Goal: Transaction & Acquisition: Purchase product/service

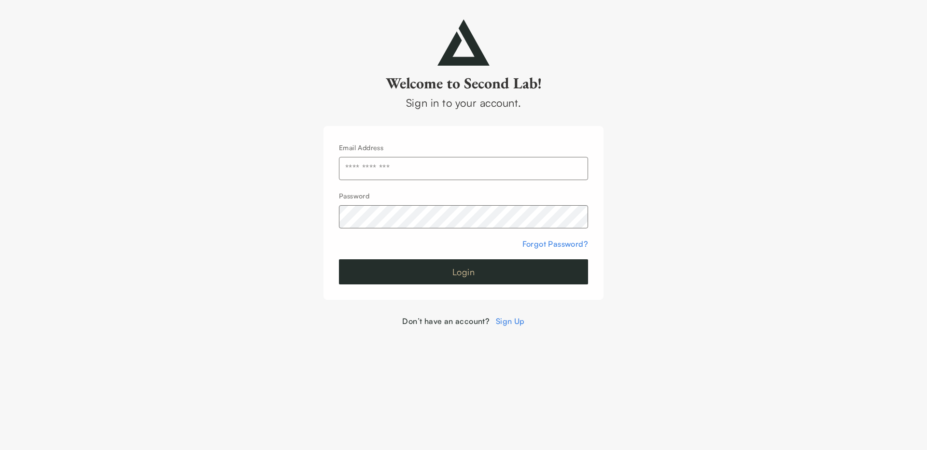
type input "**********"
click at [497, 268] on button "Login" at bounding box center [463, 271] width 249 height 25
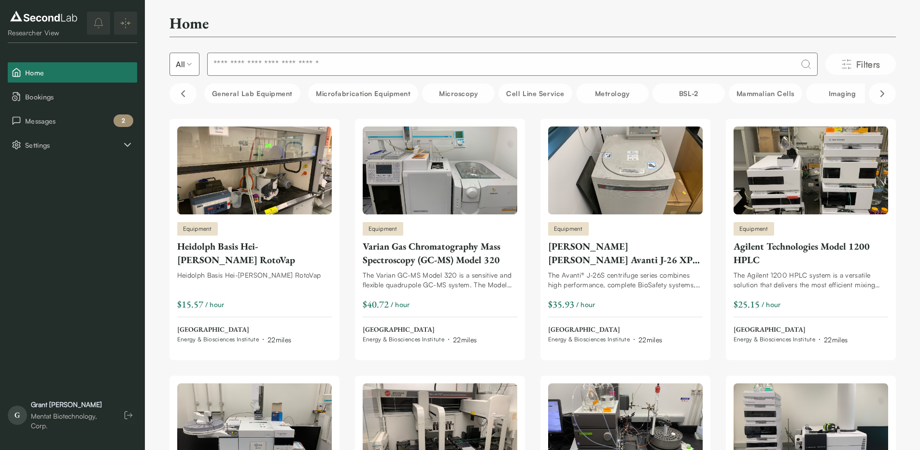
click at [357, 64] on input at bounding box center [512, 64] width 610 height 23
click at [83, 122] on span "Messages" at bounding box center [79, 121] width 108 height 10
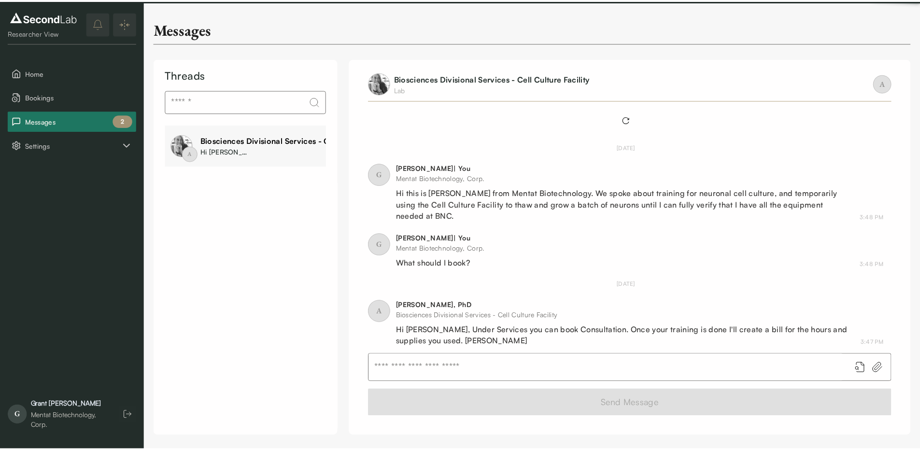
scroll to position [291, 0]
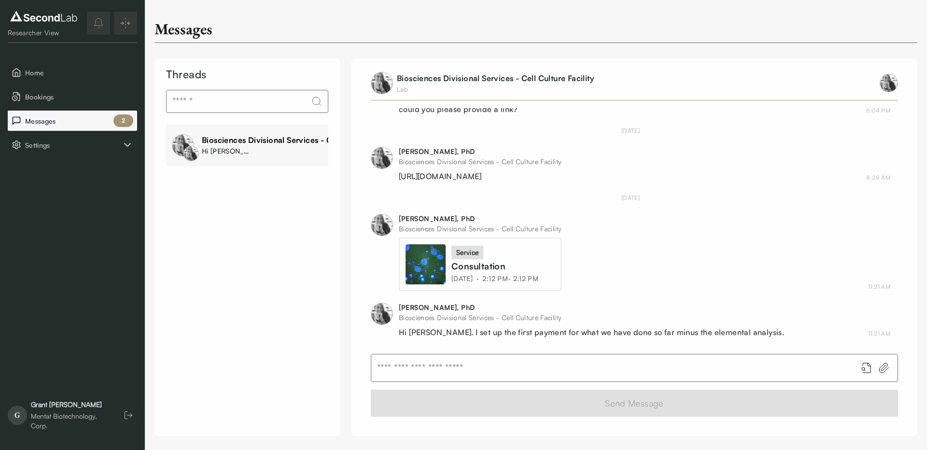
click at [88, 122] on span "Messages" at bounding box center [79, 121] width 108 height 10
click at [535, 264] on div "Consultation" at bounding box center [496, 266] width 91 height 14
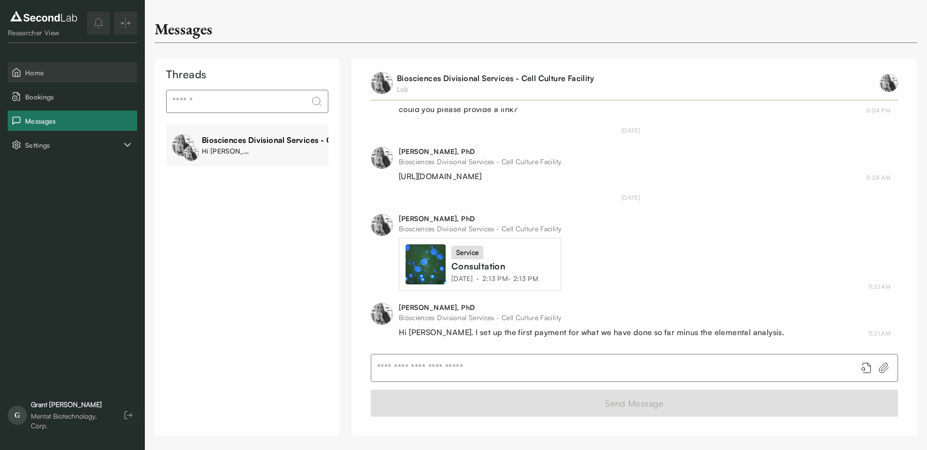
click at [61, 76] on span "Home" at bounding box center [79, 73] width 108 height 10
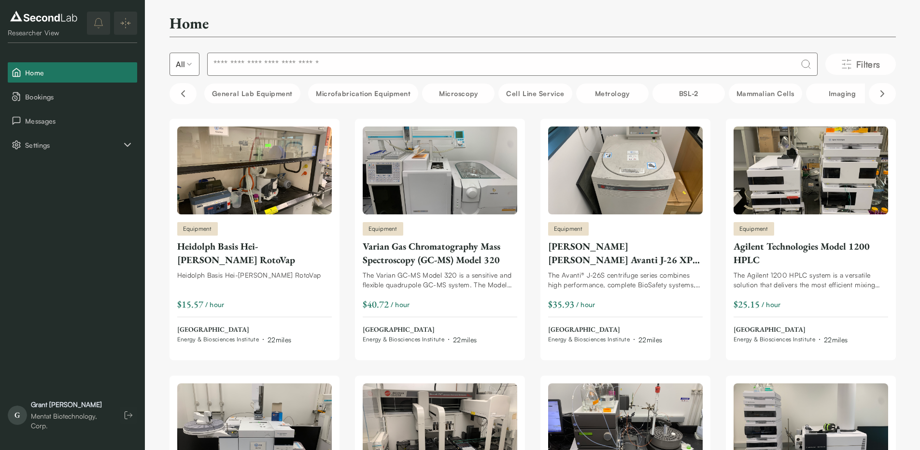
click at [395, 63] on input at bounding box center [512, 64] width 610 height 23
type input "***"
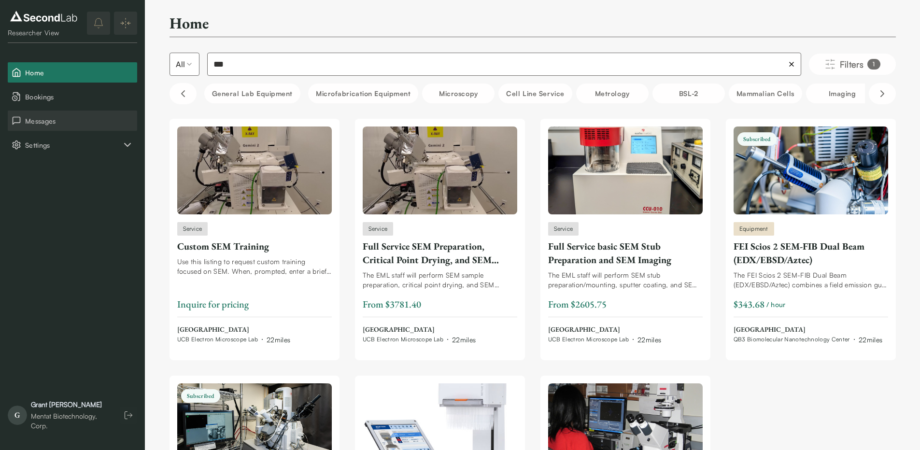
click at [53, 118] on span "Messages" at bounding box center [79, 121] width 108 height 10
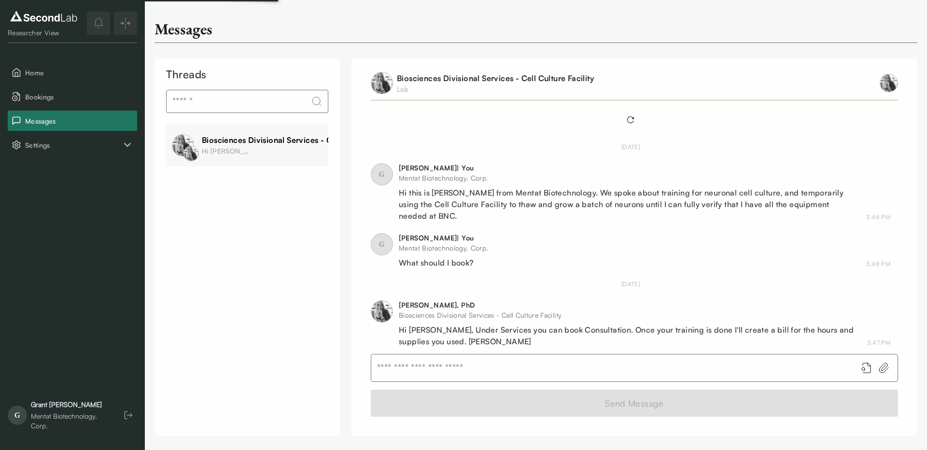
scroll to position [291, 0]
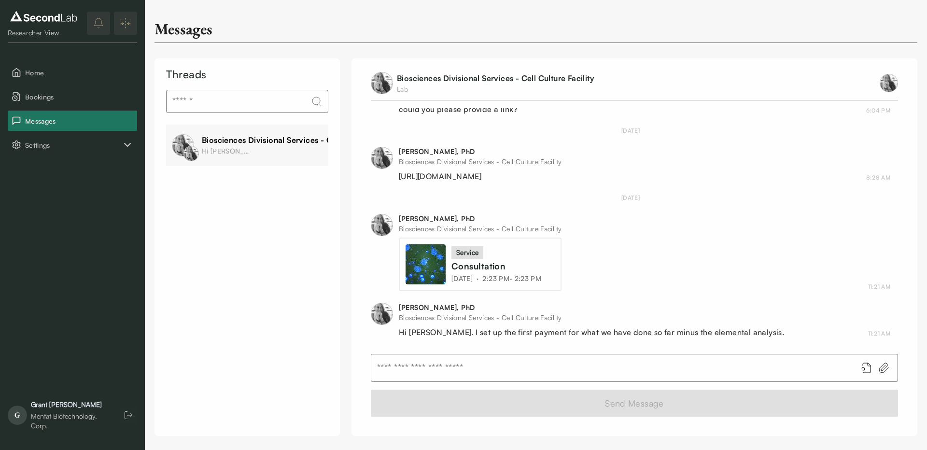
click at [535, 256] on div "service Consultation Wed, Sep 24, 2025 · 2:23 PM - 2:23 PM" at bounding box center [498, 265] width 94 height 38
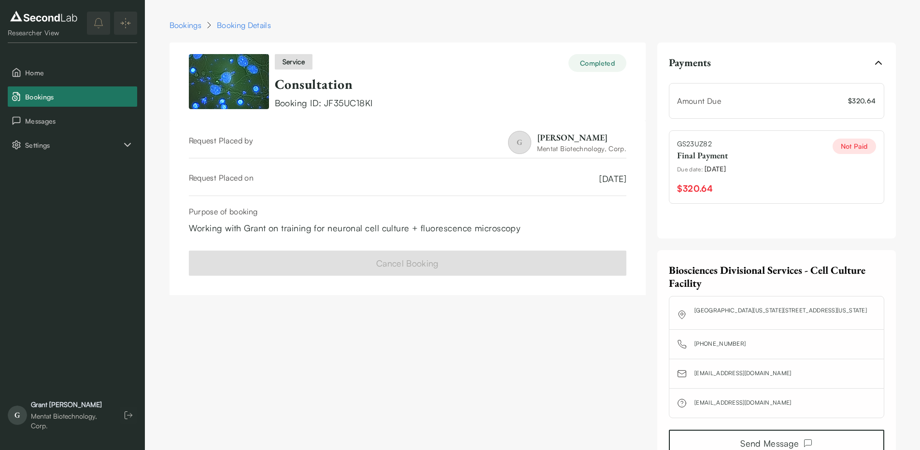
click at [825, 97] on div "Amount Due $ 320.64" at bounding box center [776, 101] width 198 height 12
click at [857, 142] on div "Not Paid" at bounding box center [853, 146] width 43 height 15
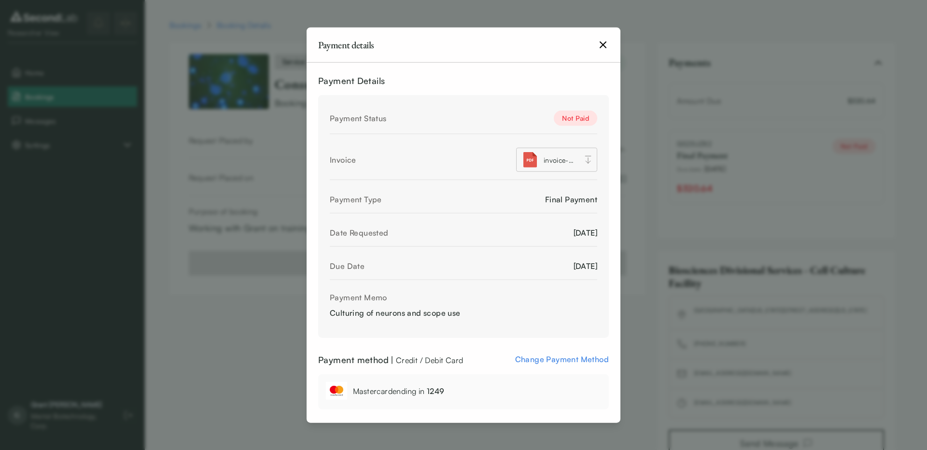
click at [557, 158] on span "invoice-mentat-biotechnology-corp-GS23UZ82.pdf" at bounding box center [561, 160] width 34 height 10
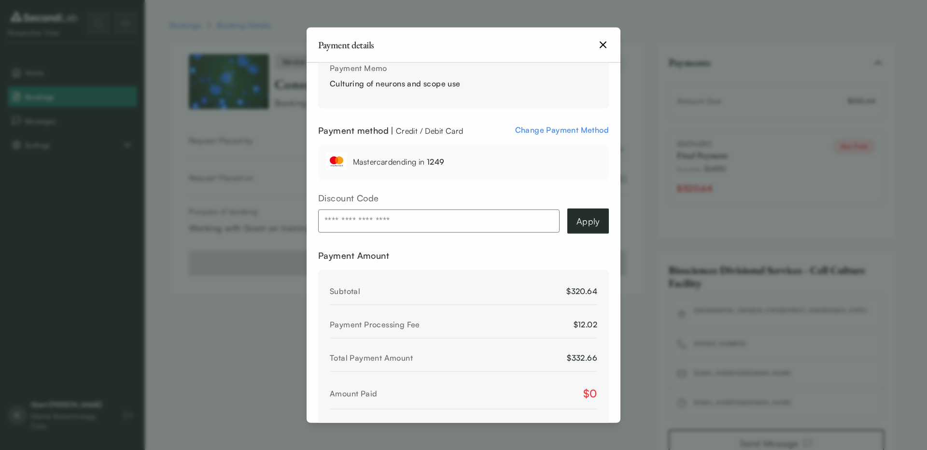
scroll to position [232, 0]
click at [548, 126] on span "Change Payment Method" at bounding box center [562, 128] width 94 height 10
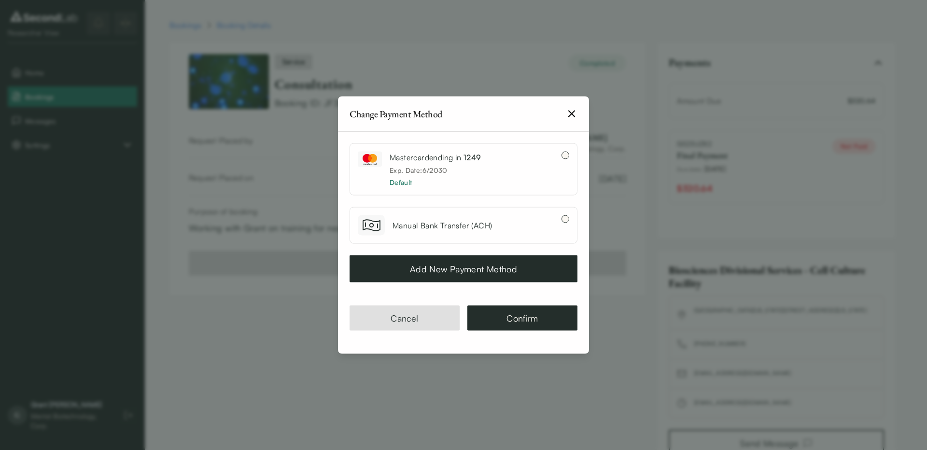
click at [504, 269] on button "Add New Payment Method" at bounding box center [464, 268] width 228 height 27
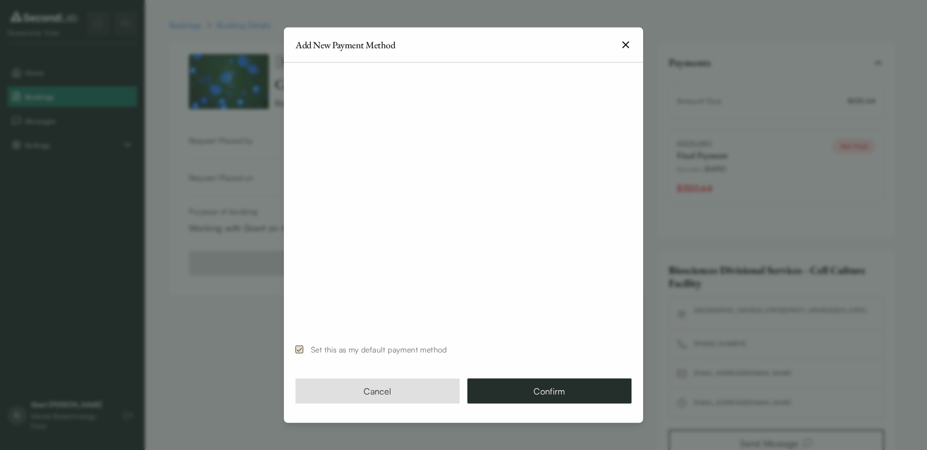
click at [423, 339] on div "Set this as my default payment method" at bounding box center [463, 349] width 336 height 35
click at [299, 349] on button "button" at bounding box center [299, 350] width 8 height 8
click at [549, 390] on button "Confirm" at bounding box center [549, 391] width 164 height 25
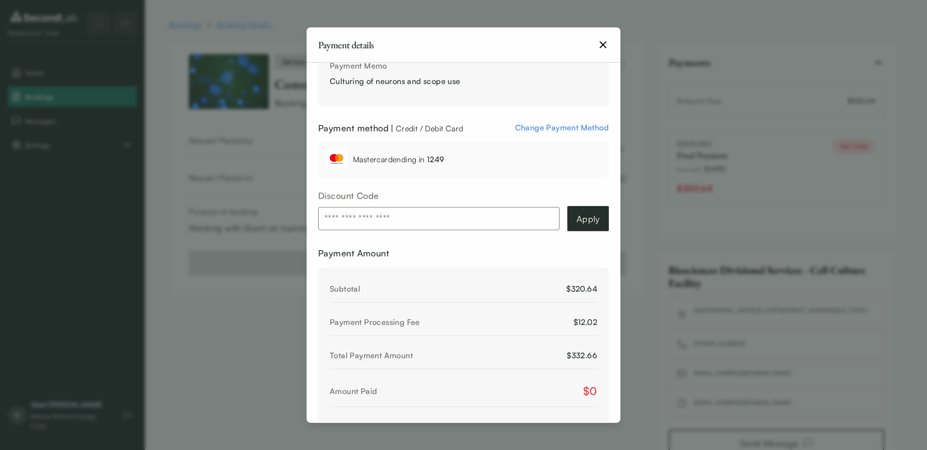
click at [546, 125] on span "Change Payment Method" at bounding box center [562, 128] width 94 height 10
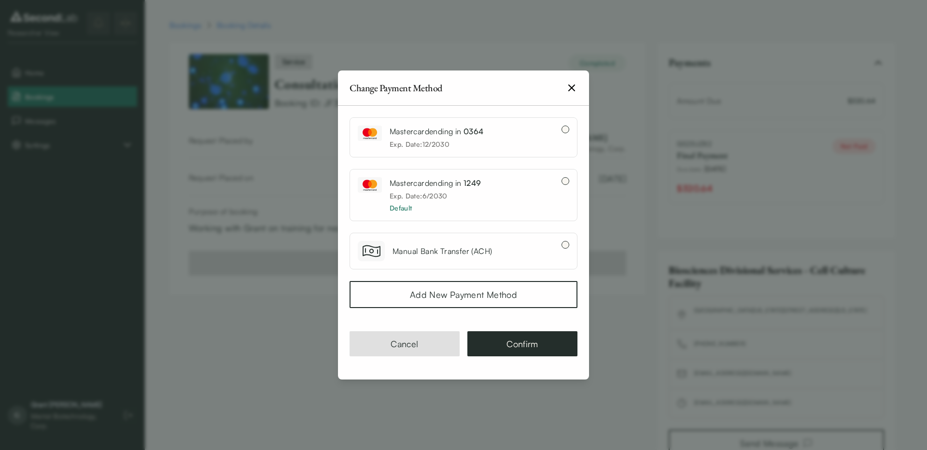
click at [539, 126] on div "Mastercard ending in 0364 Exp. Date: 12 / 2030" at bounding box center [456, 138] width 196 height 24
click at [516, 351] on button "Confirm" at bounding box center [522, 343] width 110 height 25
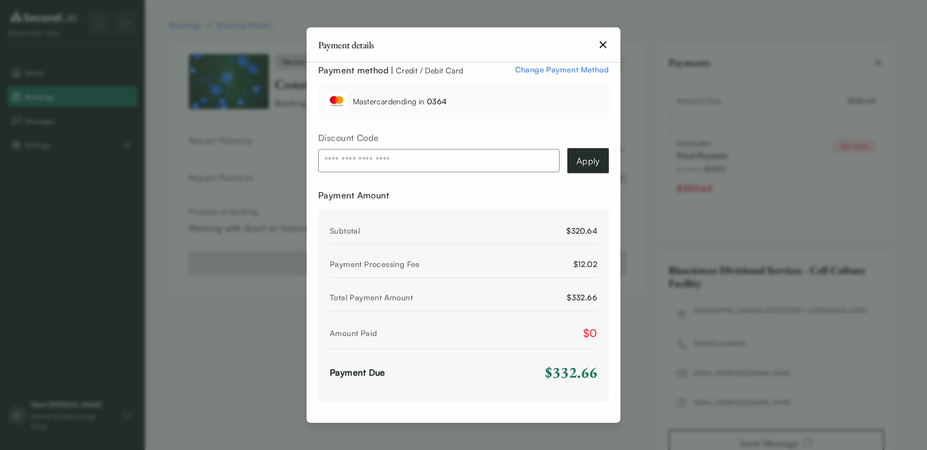
scroll to position [340, 0]
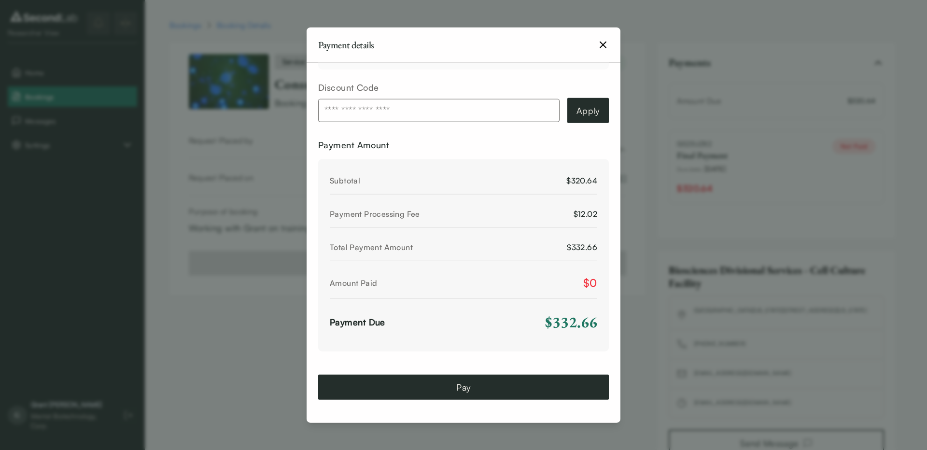
click at [488, 387] on button "Pay" at bounding box center [463, 386] width 291 height 25
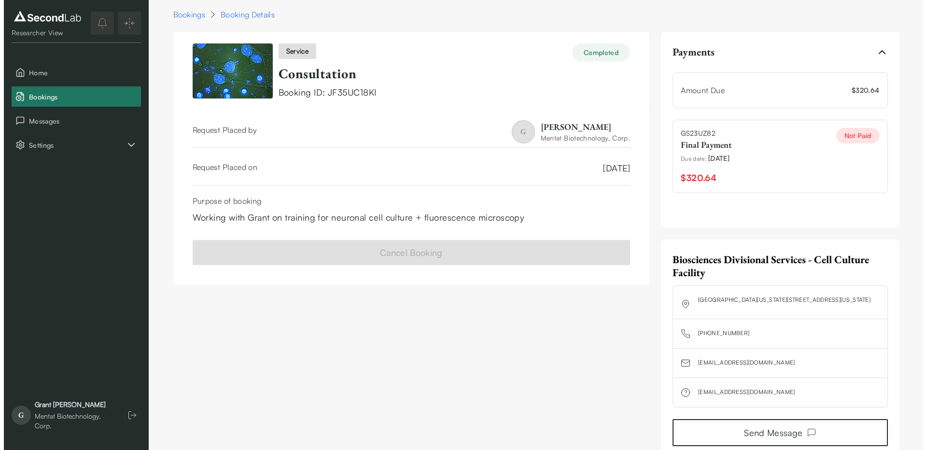
scroll to position [42, 0]
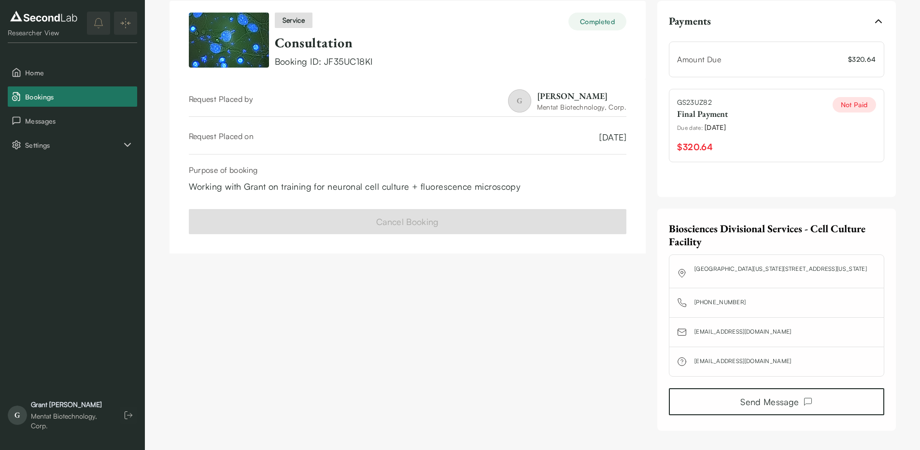
click at [845, 112] on div "Not Paid" at bounding box center [853, 104] width 43 height 15
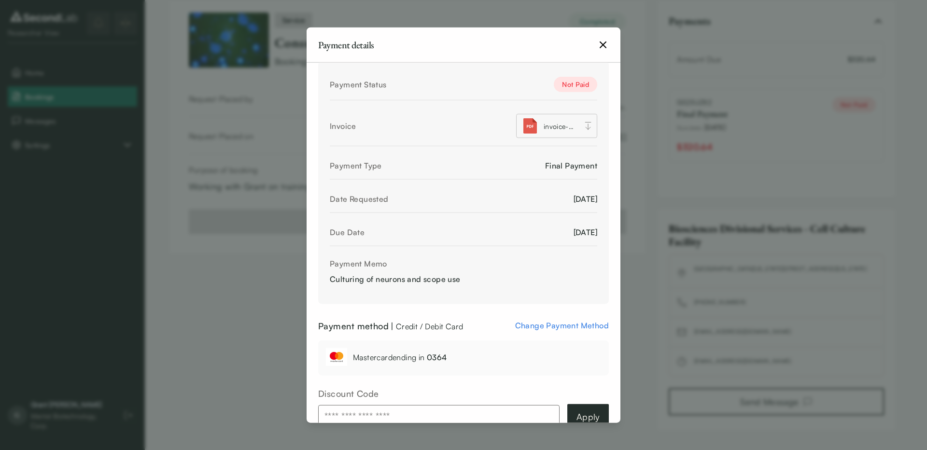
scroll to position [290, 0]
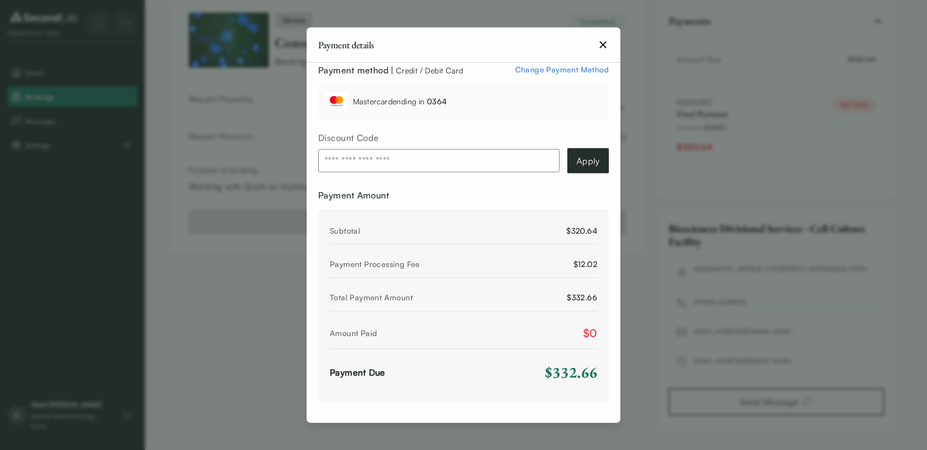
click at [557, 69] on span "Change Payment Method" at bounding box center [562, 70] width 94 height 10
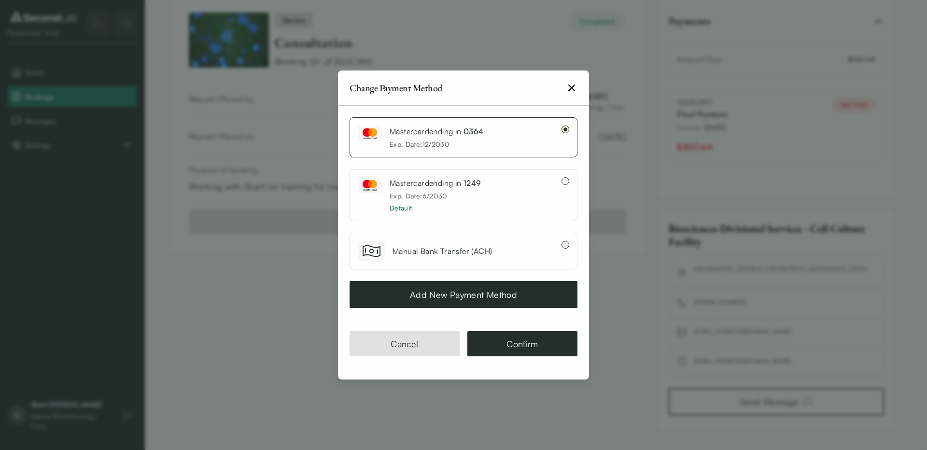
click at [505, 298] on button "Add New Payment Method" at bounding box center [464, 294] width 228 height 27
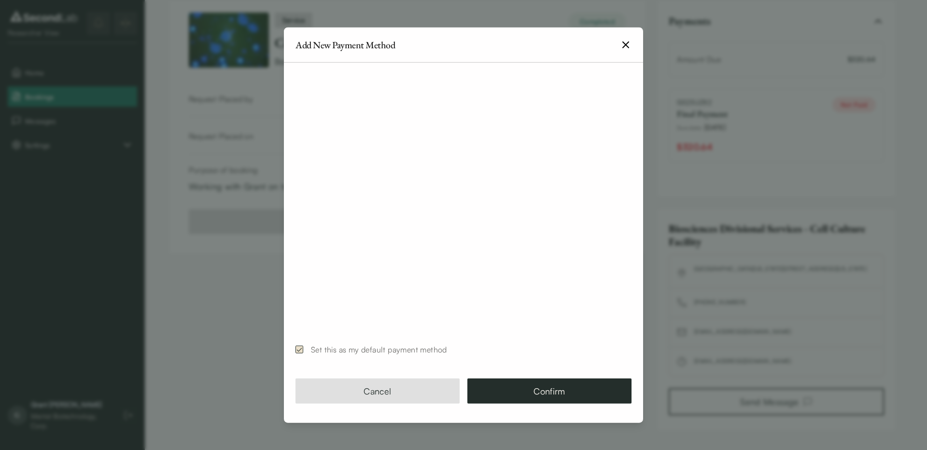
click at [623, 42] on icon "button" at bounding box center [626, 45] width 6 height 6
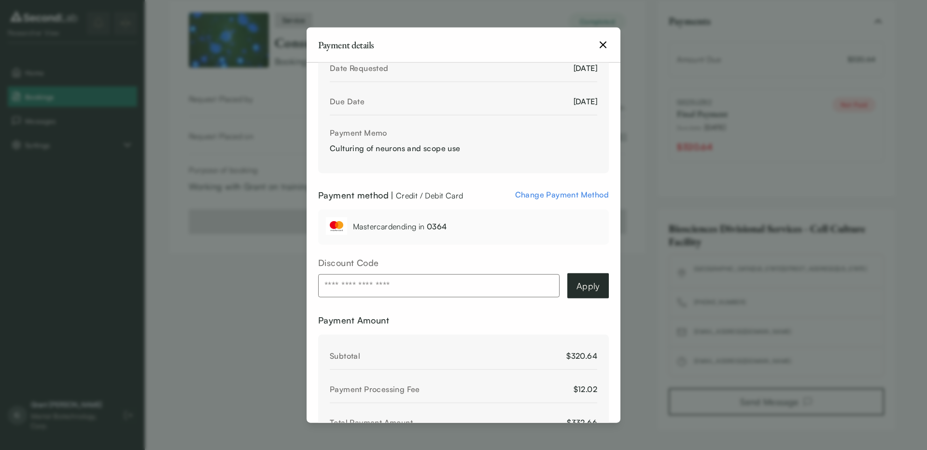
scroll to position [174, 0]
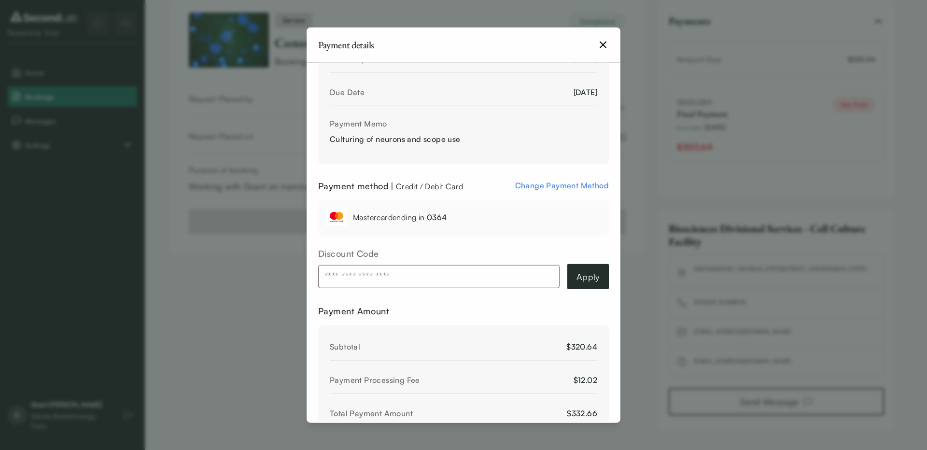
click at [538, 184] on span "Change Payment Method" at bounding box center [562, 186] width 94 height 10
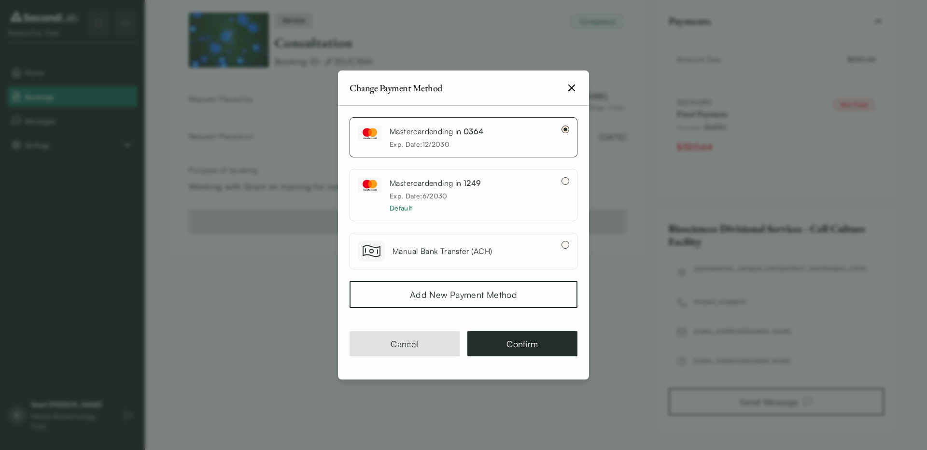
drag, startPoint x: 513, startPoint y: 200, endPoint x: 529, endPoint y: 187, distance: 19.9
click at [513, 200] on div "Mastercard ending in 1249 Exp. Date: 6 / 2030 Default" at bounding box center [456, 195] width 196 height 36
click at [511, 344] on button "Confirm" at bounding box center [522, 343] width 110 height 25
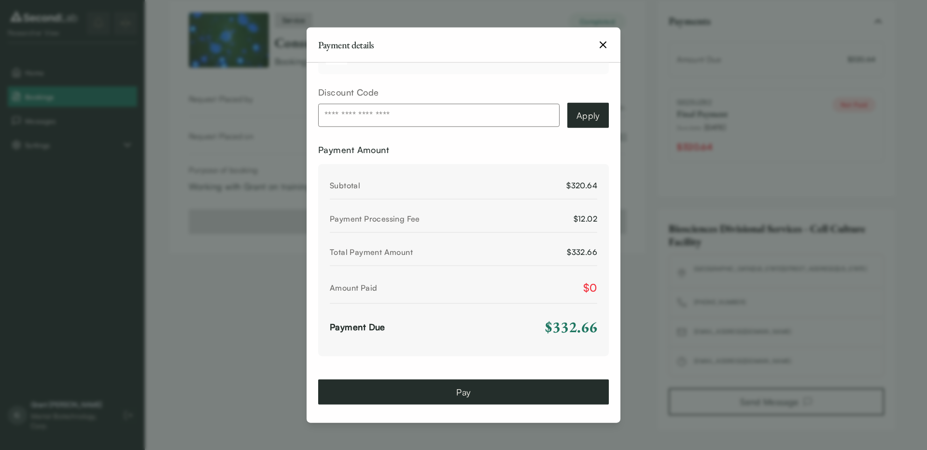
scroll to position [340, 0]
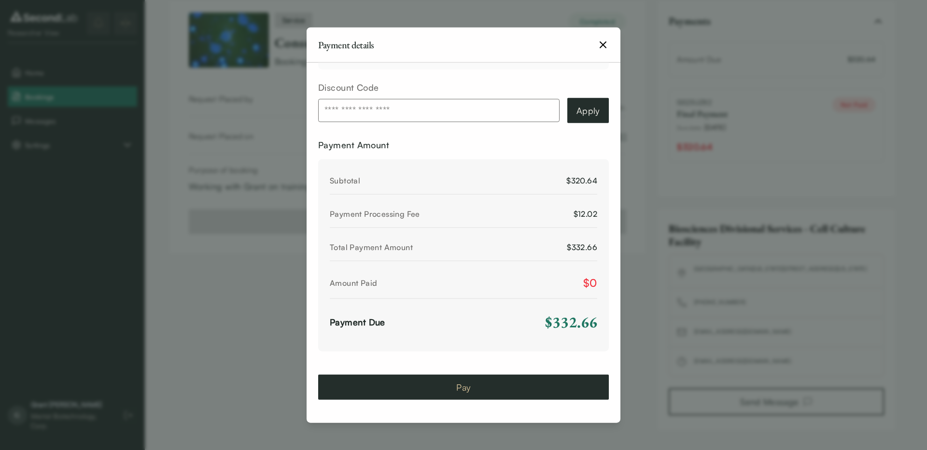
click at [503, 396] on button "Pay" at bounding box center [463, 386] width 291 height 25
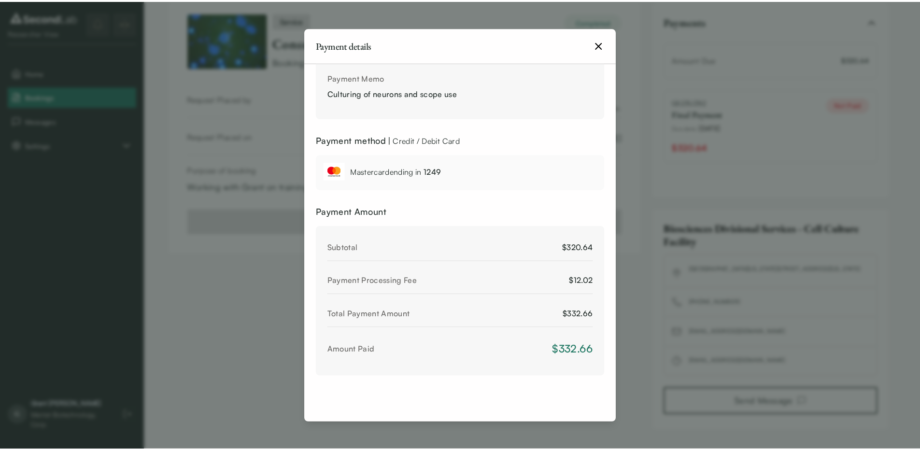
scroll to position [220, 0]
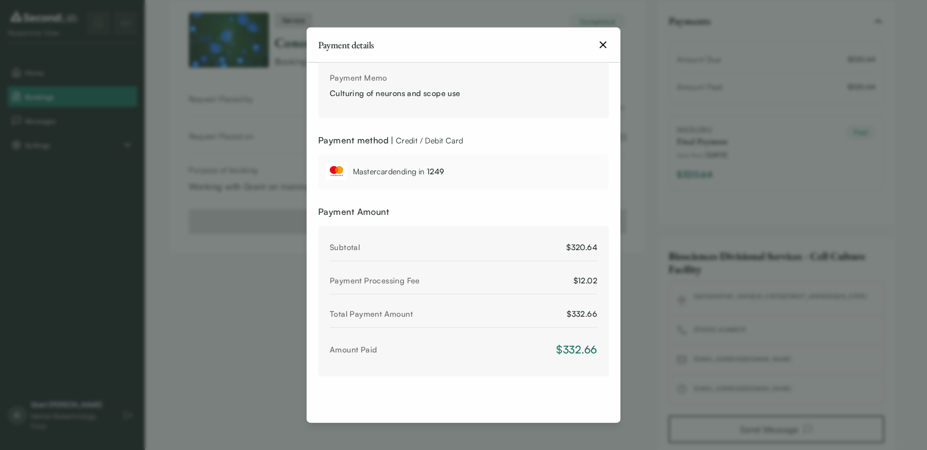
click at [601, 43] on icon "button" at bounding box center [603, 45] width 6 height 6
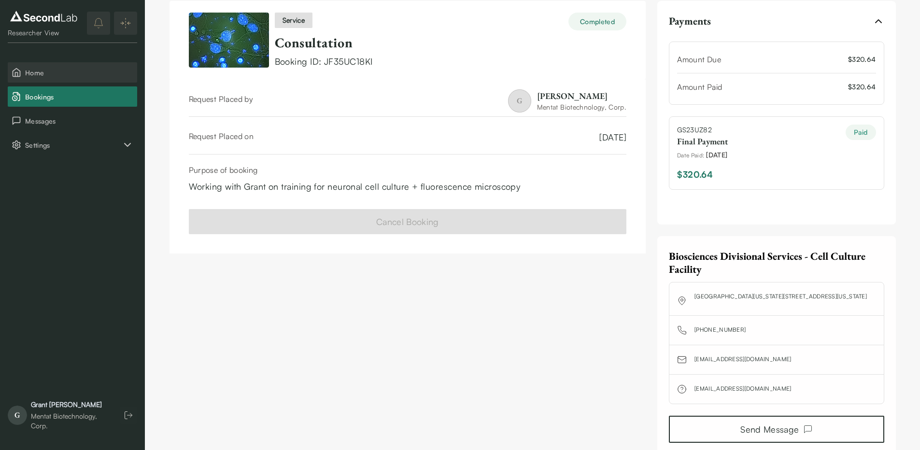
click at [47, 68] on span "Home" at bounding box center [79, 73] width 108 height 10
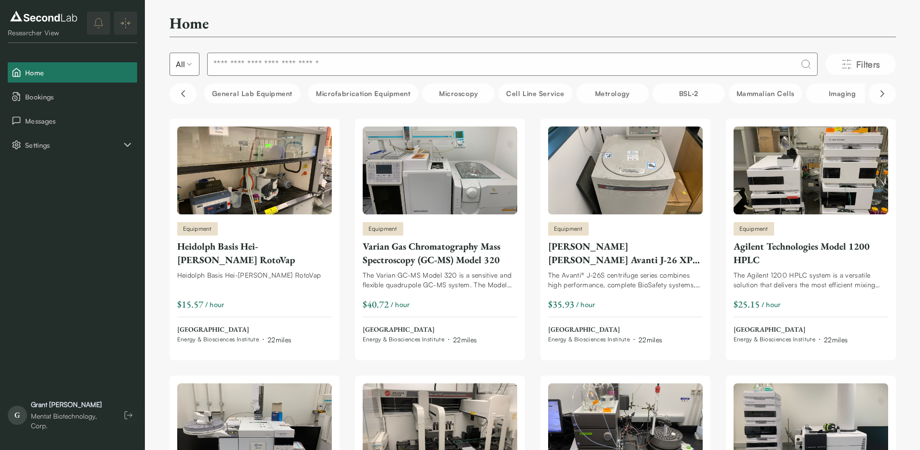
click at [359, 62] on input at bounding box center [512, 64] width 610 height 23
type input "*******"
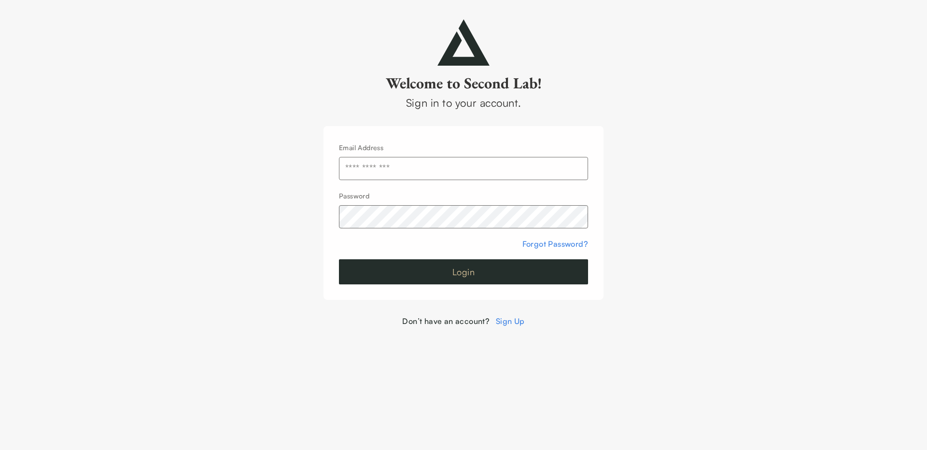
type input "**********"
click at [465, 267] on button "Login" at bounding box center [463, 271] width 249 height 25
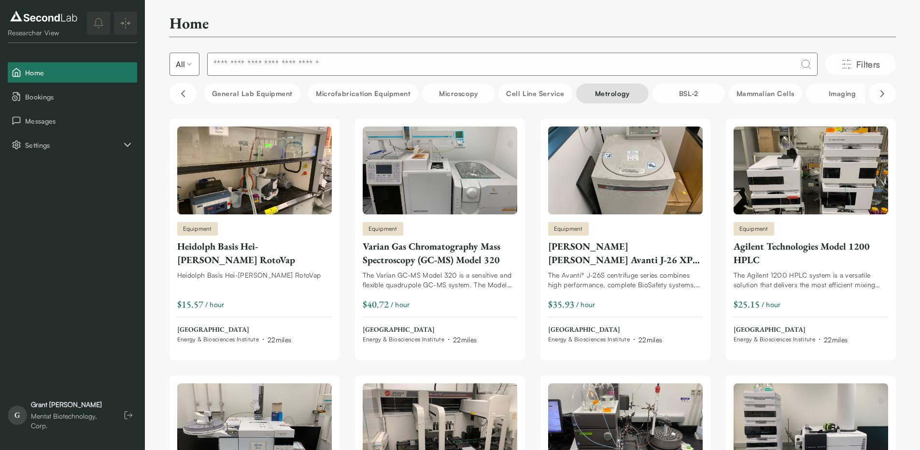
click at [602, 98] on button "Metrology" at bounding box center [612, 94] width 72 height 20
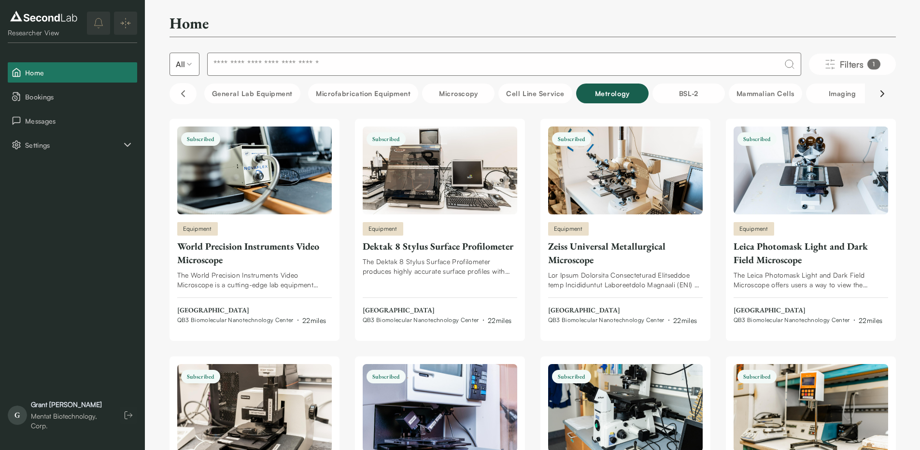
click at [886, 89] on icon "Scroll right" at bounding box center [882, 94] width 12 height 12
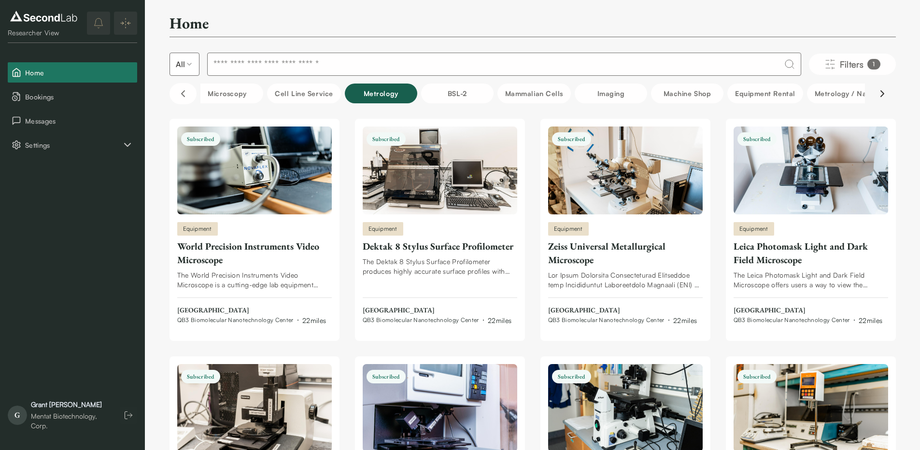
scroll to position [0, 241]
click at [884, 91] on icon "Scroll right" at bounding box center [882, 94] width 12 height 12
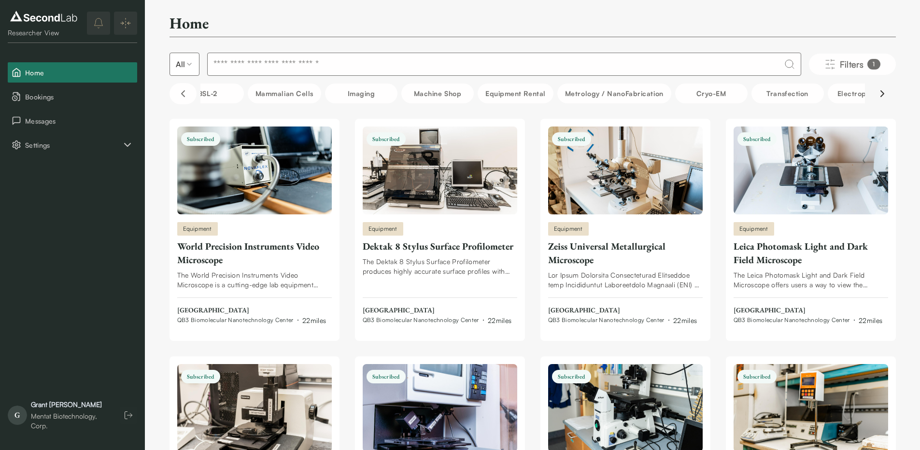
scroll to position [0, 483]
click at [609, 92] on button "Metrology / NanoFabrication" at bounding box center [612, 94] width 114 height 20
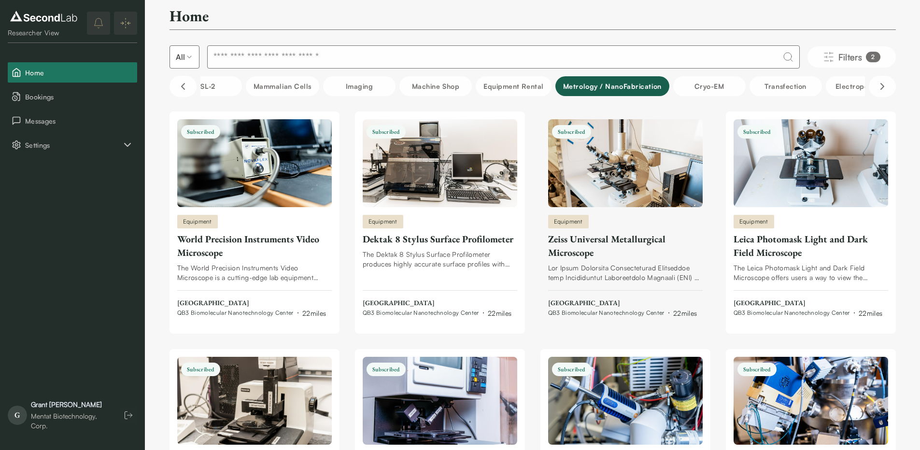
scroll to position [0, 0]
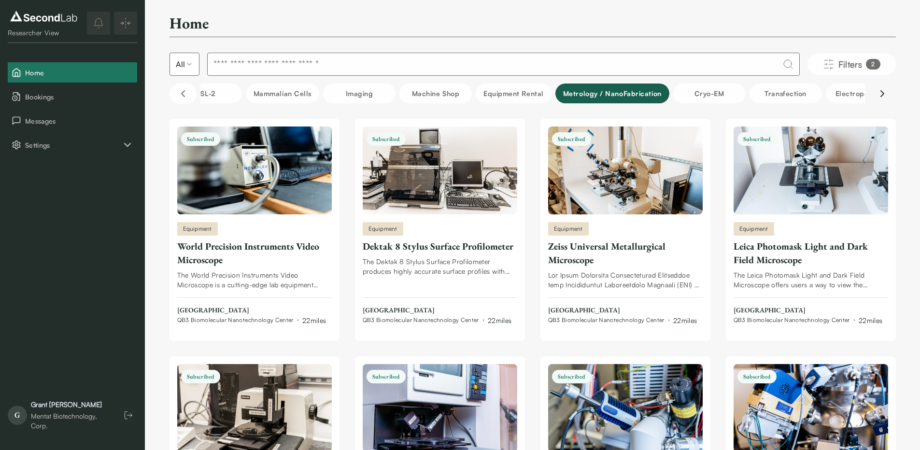
click at [875, 94] on button "Scroll right" at bounding box center [882, 93] width 27 height 21
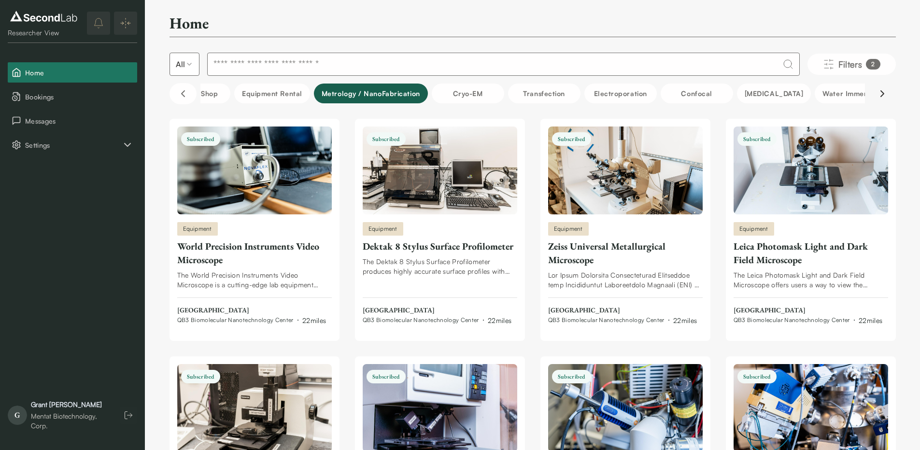
click at [880, 95] on icon "Scroll right" at bounding box center [882, 94] width 12 height 12
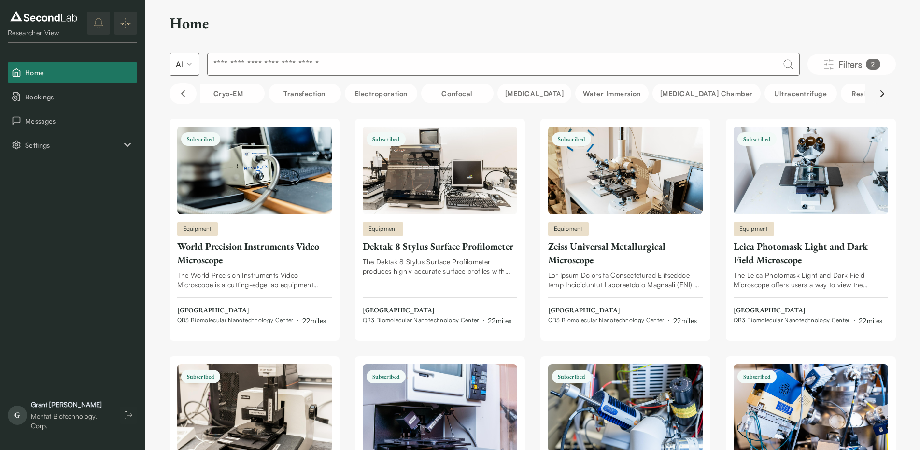
scroll to position [0, 966]
click at [885, 92] on icon "Scroll right" at bounding box center [882, 94] width 12 height 12
click at [183, 91] on icon "Scroll left" at bounding box center [183, 94] width 12 height 12
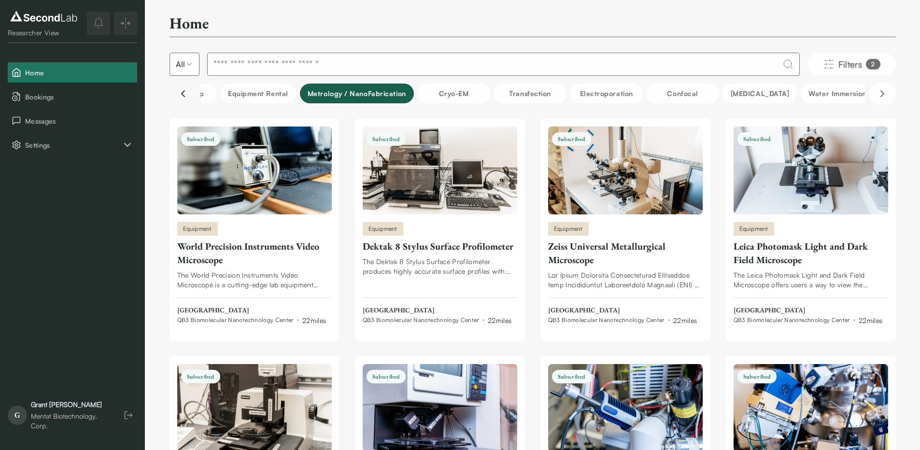
click at [185, 92] on icon "Scroll left" at bounding box center [183, 94] width 12 height 12
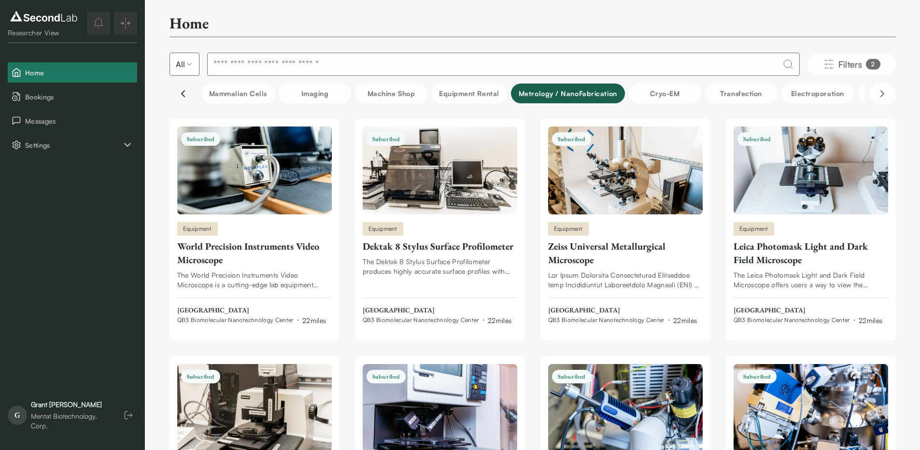
click at [187, 93] on icon "Scroll left" at bounding box center [183, 94] width 12 height 12
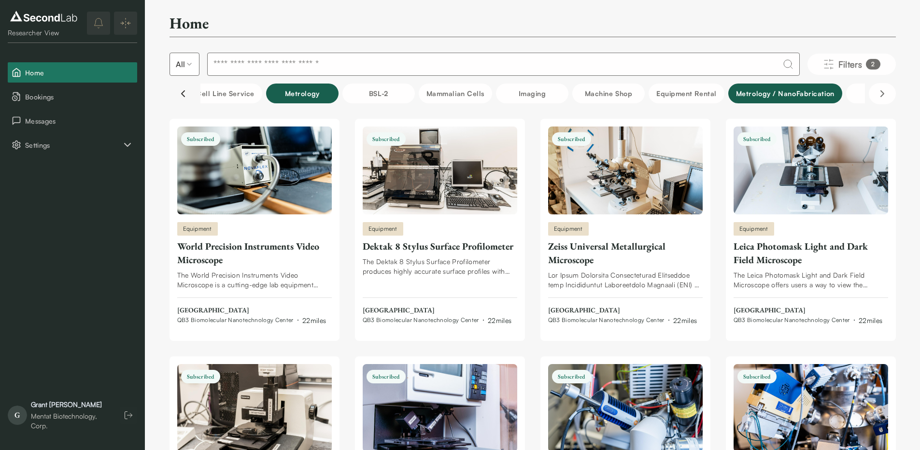
click at [186, 94] on icon "Scroll left" at bounding box center [183, 94] width 12 height 12
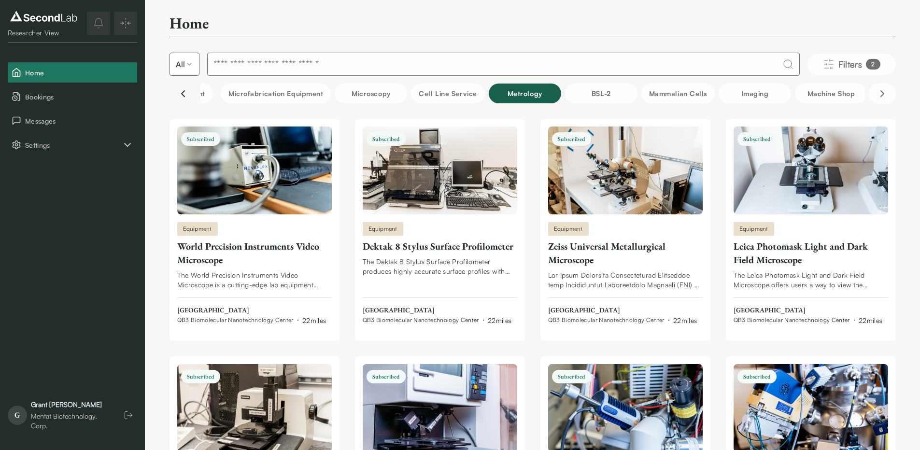
click at [187, 94] on icon "Scroll left" at bounding box center [183, 94] width 12 height 12
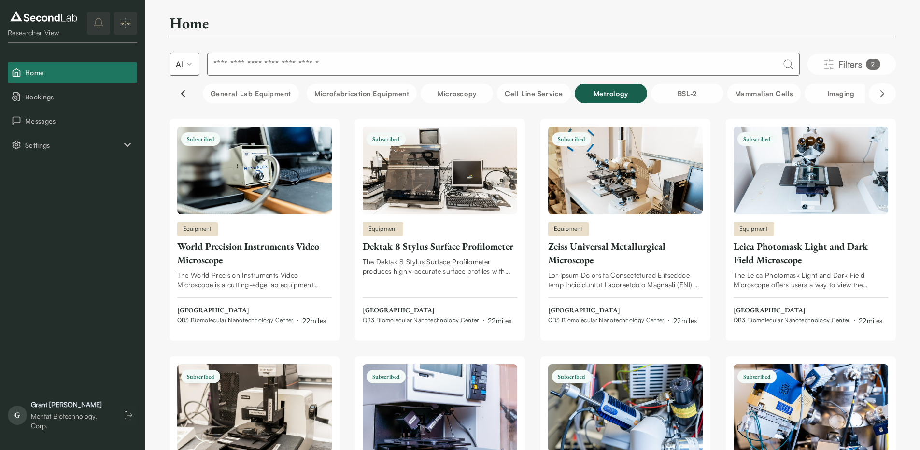
scroll to position [0, 0]
click at [187, 93] on icon "Scroll left" at bounding box center [183, 94] width 12 height 12
click at [186, 92] on icon "Scroll left" at bounding box center [183, 94] width 12 height 12
click at [866, 73] on button "Filters 2" at bounding box center [851, 64] width 88 height 21
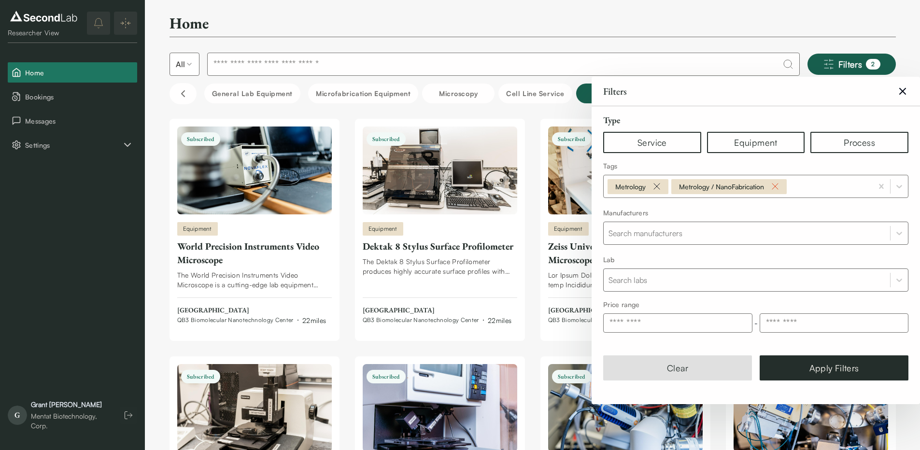
click at [778, 183] on icon "Remove Metrology / NanoFabrication" at bounding box center [775, 187] width 12 height 12
click at [657, 187] on icon "Remove Metrology" at bounding box center [657, 186] width 6 height 6
click at [817, 364] on button "Apply Filters" at bounding box center [833, 367] width 149 height 25
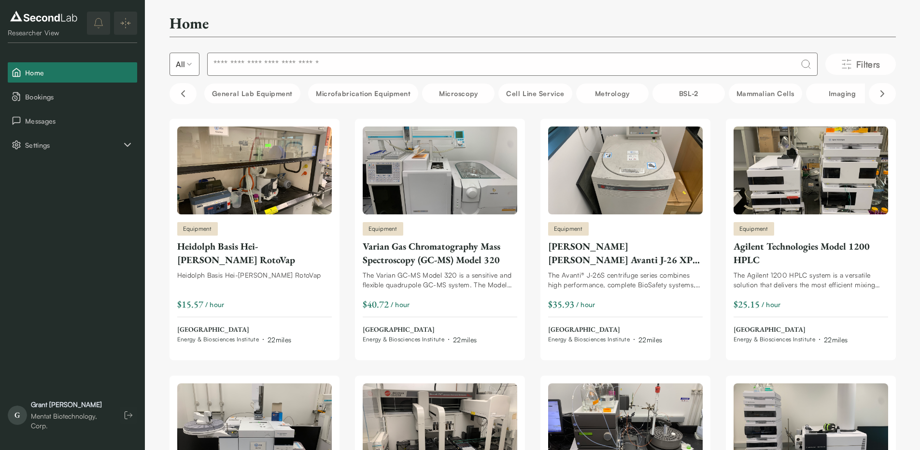
click at [466, 63] on input at bounding box center [512, 64] width 610 height 23
type input "*****"
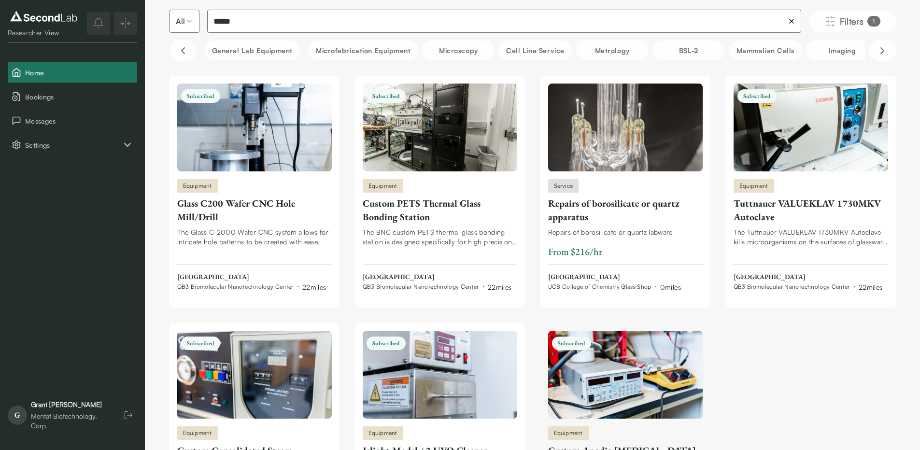
scroll to position [174, 0]
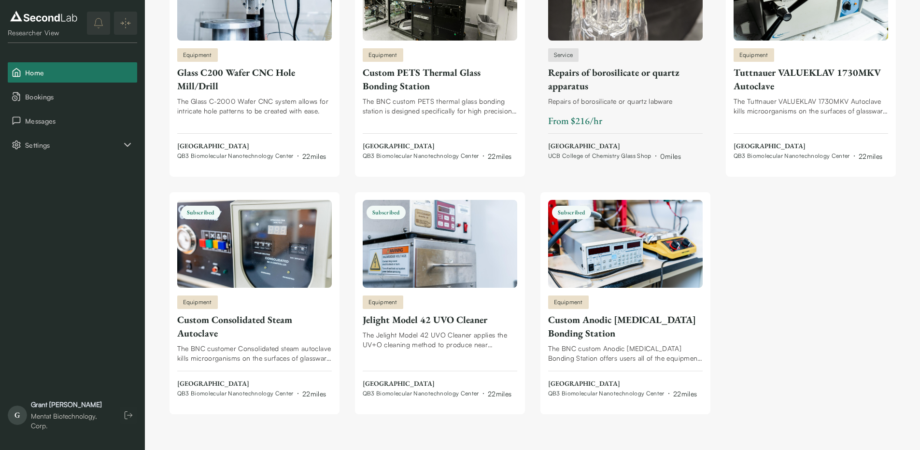
click at [614, 155] on span "UCB College of Chemistry Glass Shop" at bounding box center [599, 156] width 103 height 8
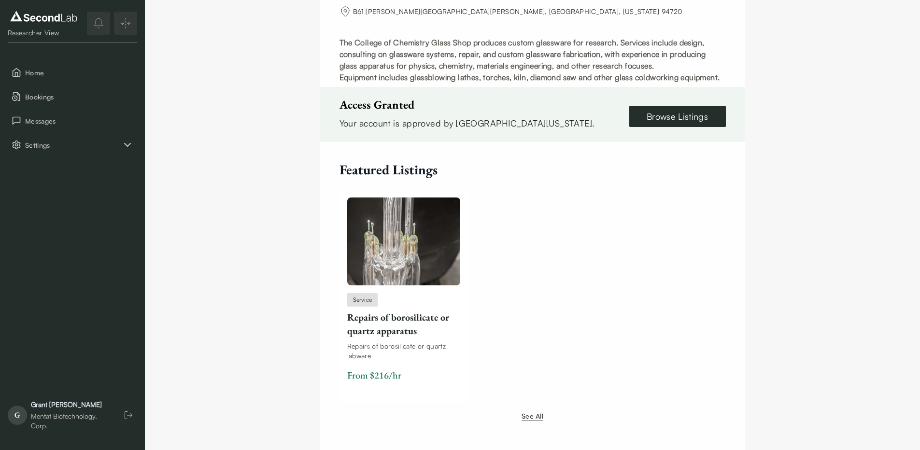
scroll to position [348, 0]
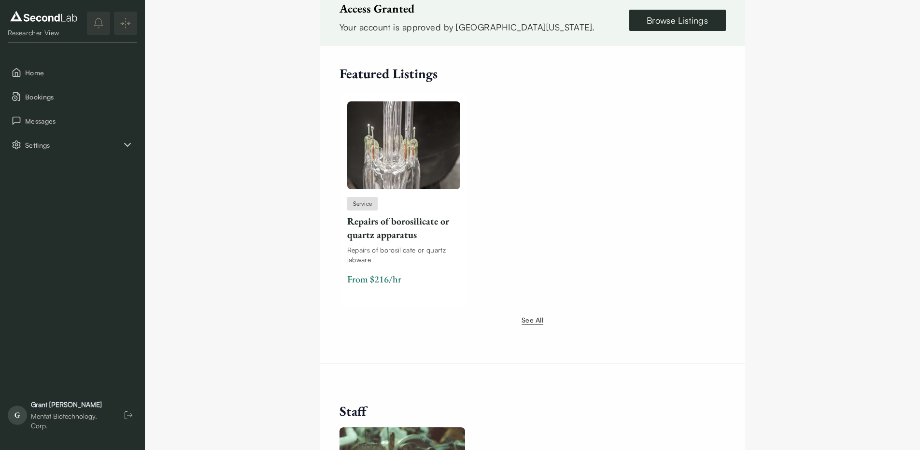
click at [531, 315] on button "See All" at bounding box center [532, 320] width 22 height 10
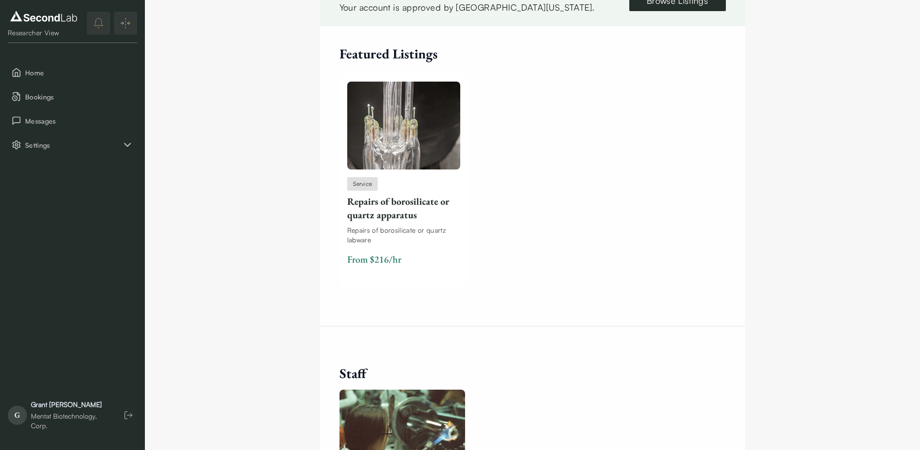
scroll to position [38, 0]
